Goal: Obtain resource: Obtain resource

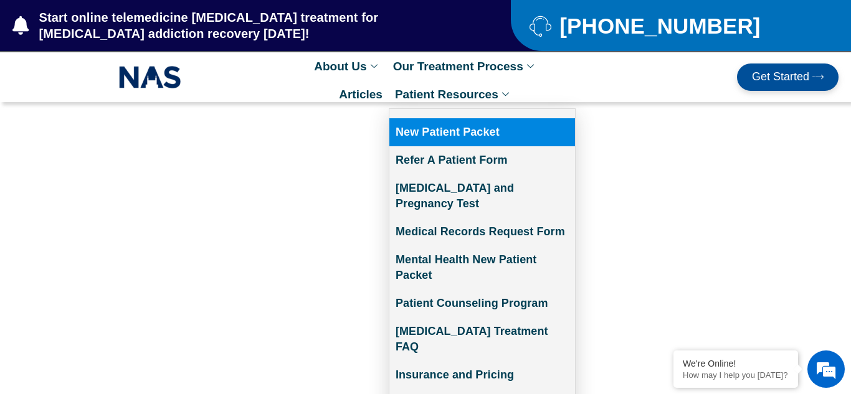
click at [430, 137] on link "New Patient Packet" at bounding box center [482, 132] width 186 height 28
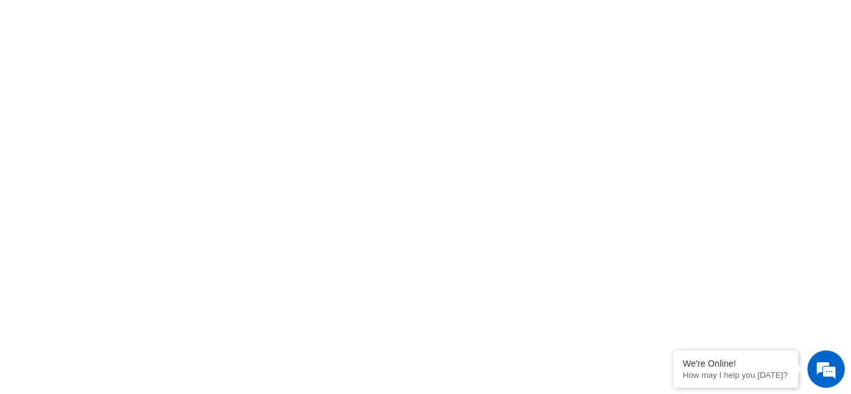
scroll to position [765, 0]
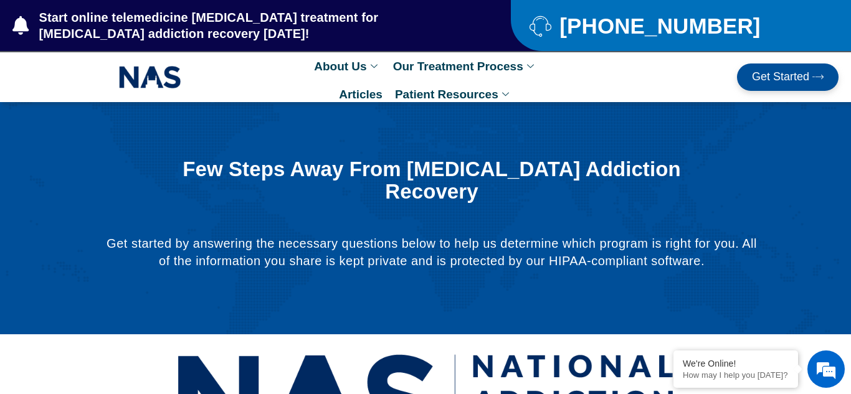
click at [486, 377] on img at bounding box center [425, 401] width 498 height 121
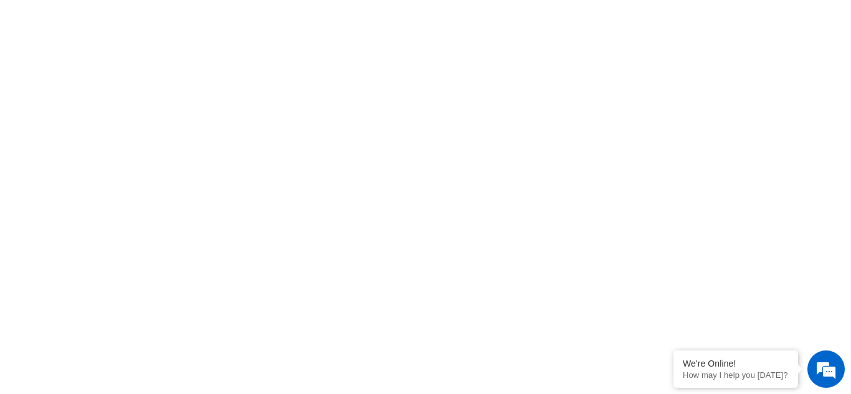
scroll to position [693, 0]
